Goal: Task Accomplishment & Management: Manage account settings

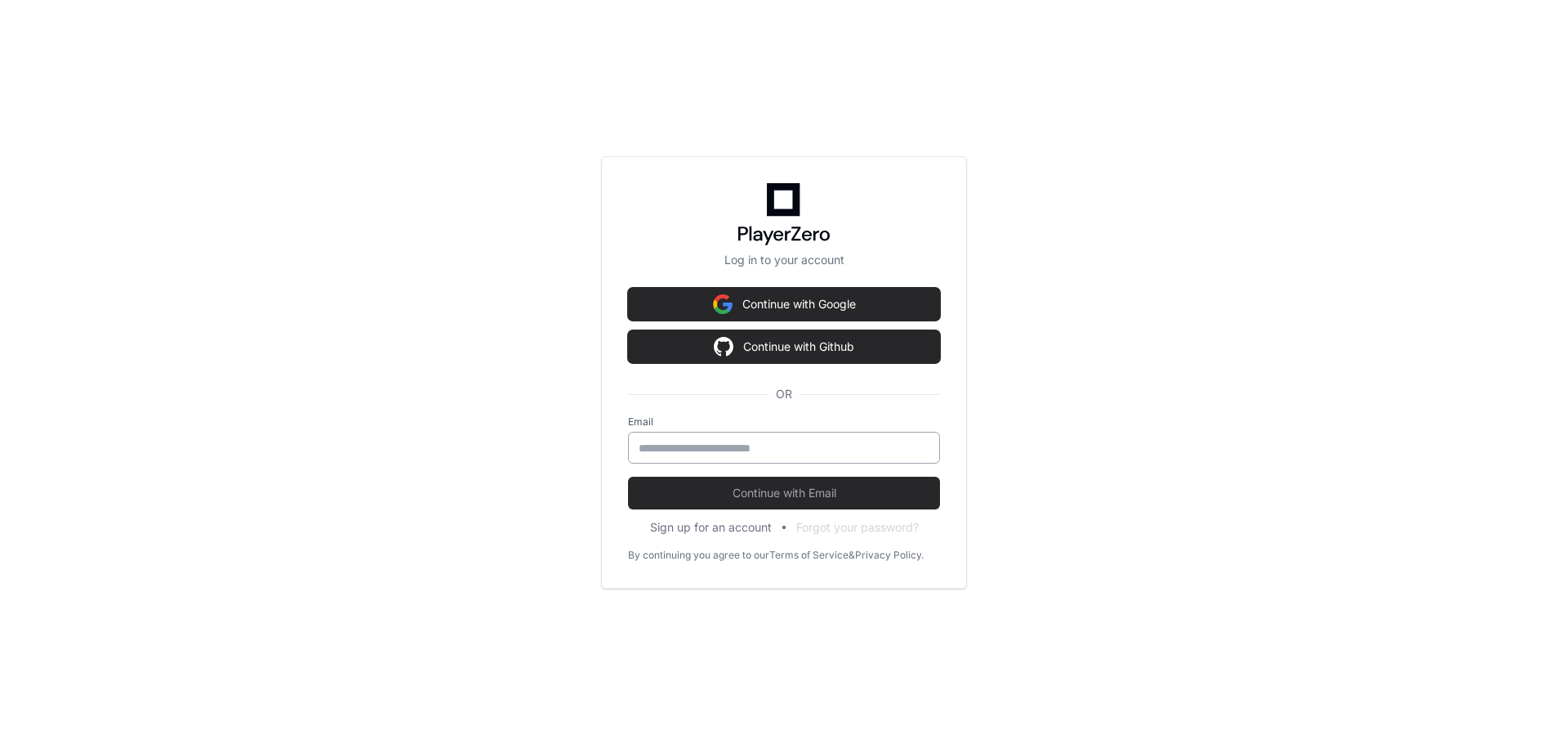
click at [666, 443] on input "email" at bounding box center [784, 448] width 291 height 17
type input "**********"
click at [628, 477] on button "Continue with Email" at bounding box center [784, 493] width 312 height 32
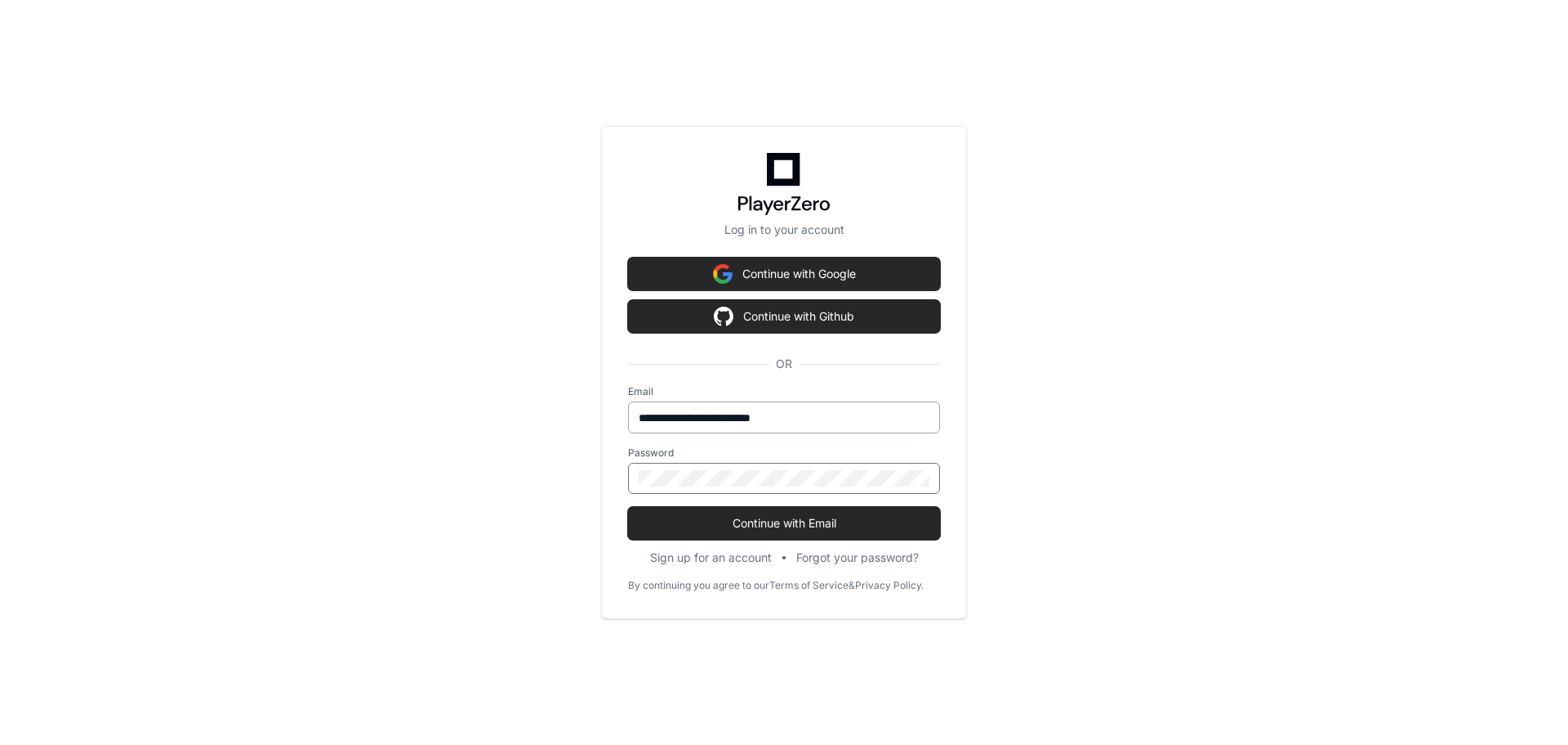
click at [628, 507] on button "Continue with Email" at bounding box center [784, 522] width 312 height 32
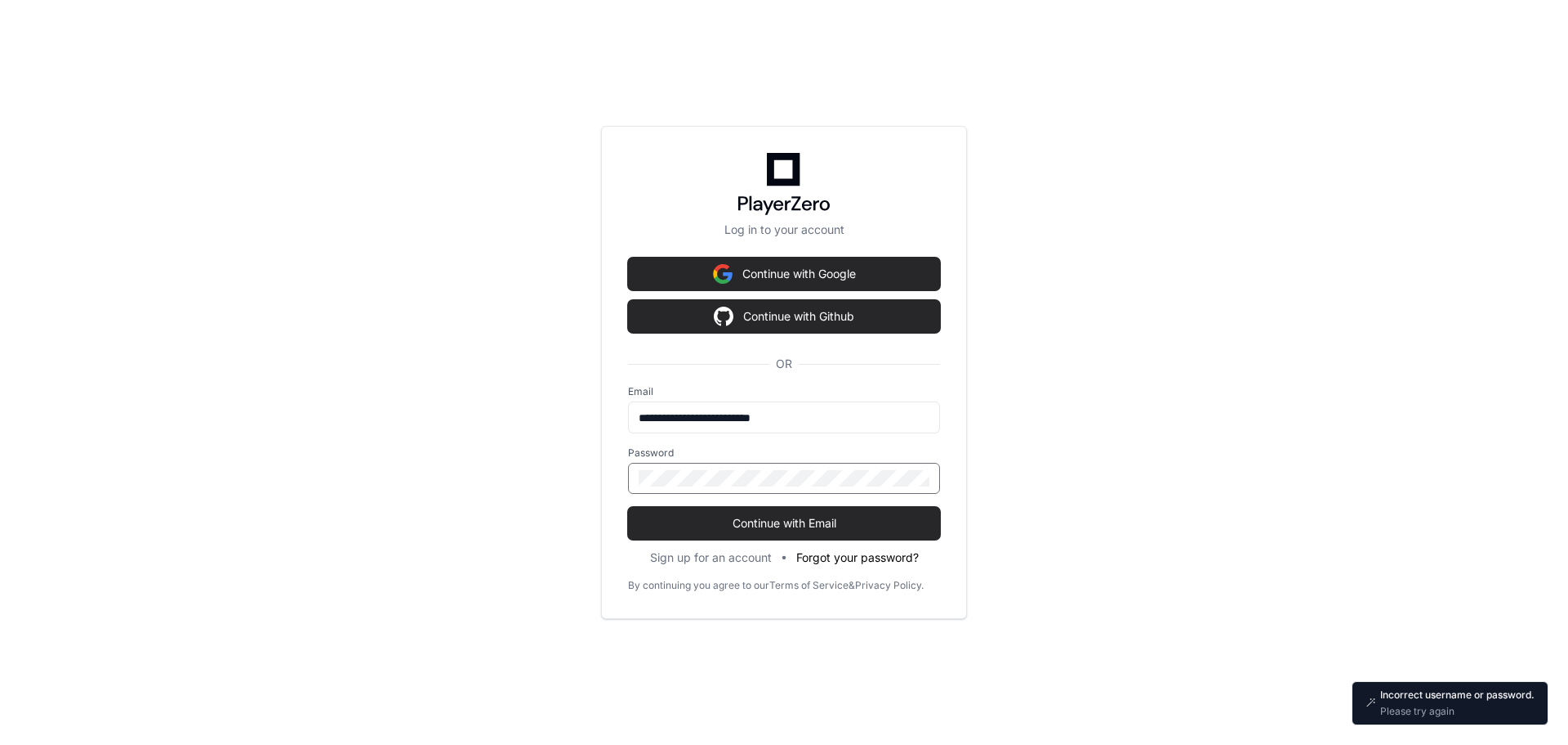
click at [844, 559] on button "Forgot your password?" at bounding box center [858, 557] width 123 height 17
click at [842, 562] on button "Forgot your password?" at bounding box center [858, 557] width 123 height 17
